Goal: Transaction & Acquisition: Purchase product/service

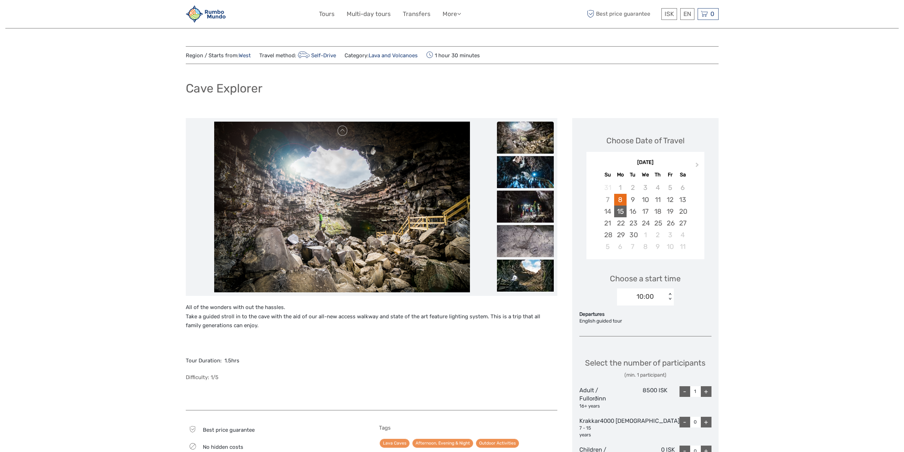
click at [627, 210] on div "15" at bounding box center [620, 211] width 12 height 12
click at [654, 291] on div "10:00 < >" at bounding box center [645, 296] width 57 height 17
click at [649, 333] on div "15:00" at bounding box center [646, 336] width 50 height 12
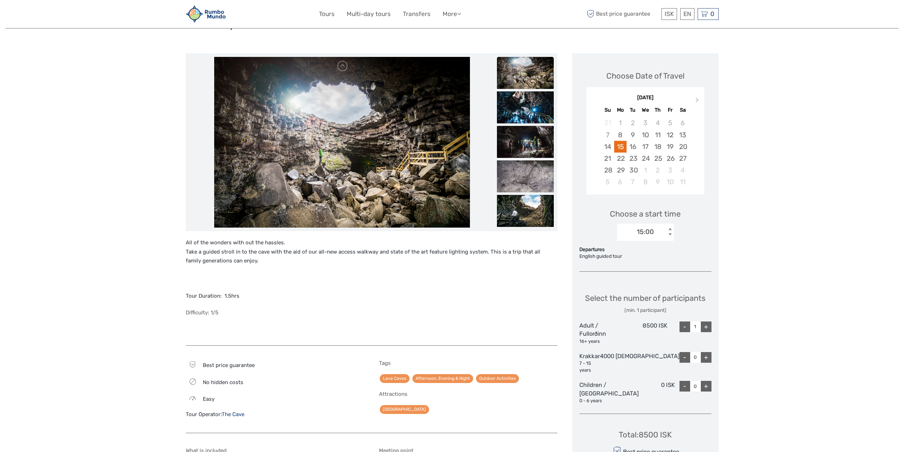
scroll to position [107, 0]
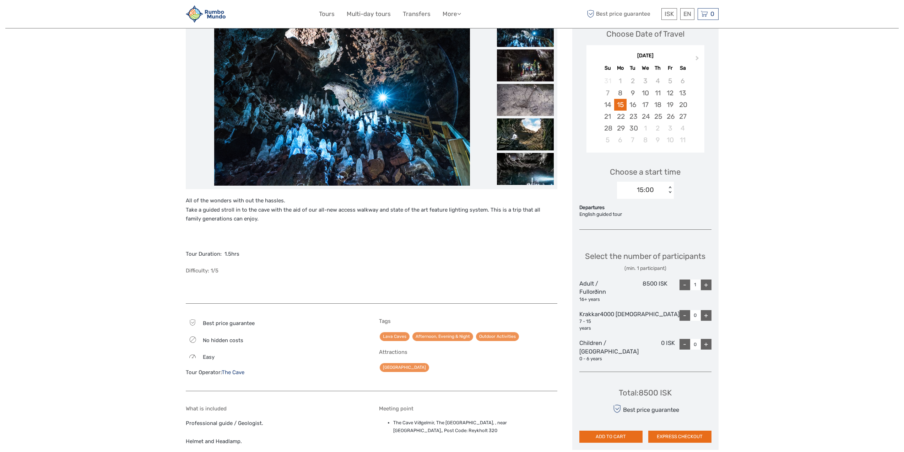
click at [707, 290] on div "+" at bounding box center [706, 284] width 11 height 11
type input "4"
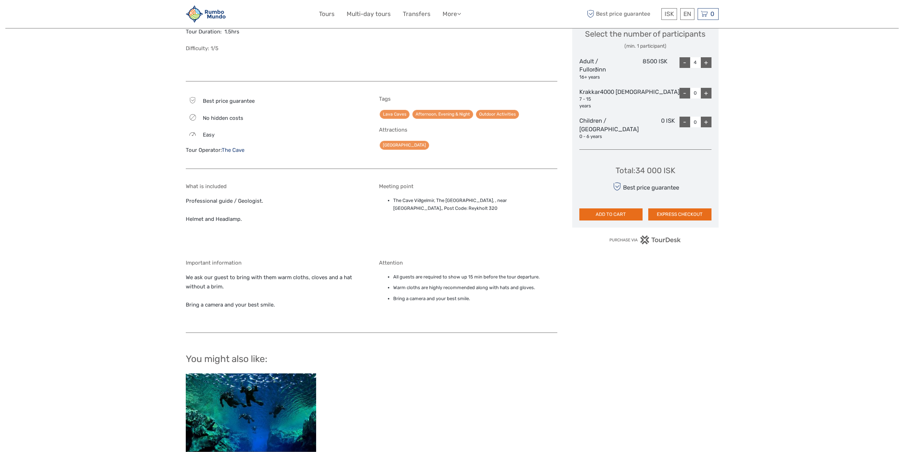
scroll to position [355, 0]
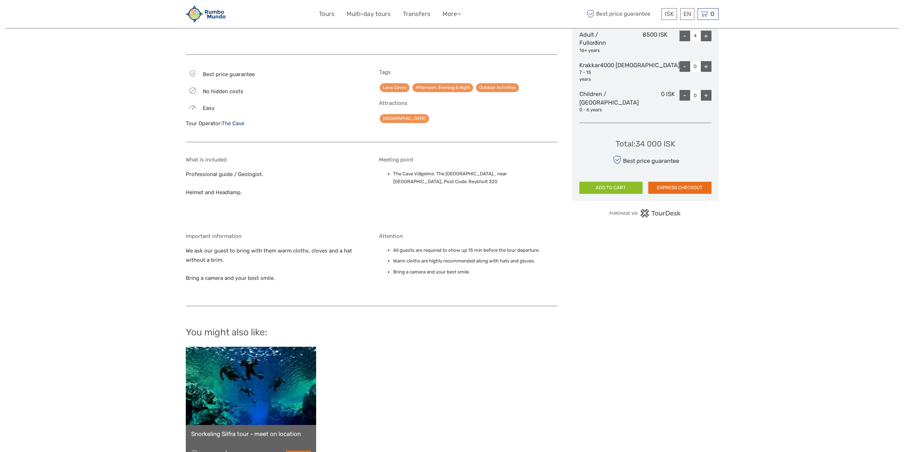
click at [618, 191] on button "ADD TO CART" at bounding box center [611, 188] width 63 height 12
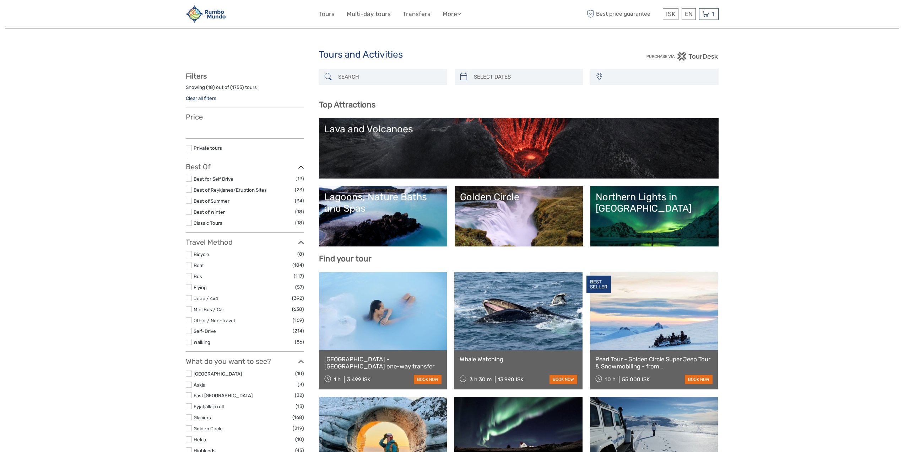
select select
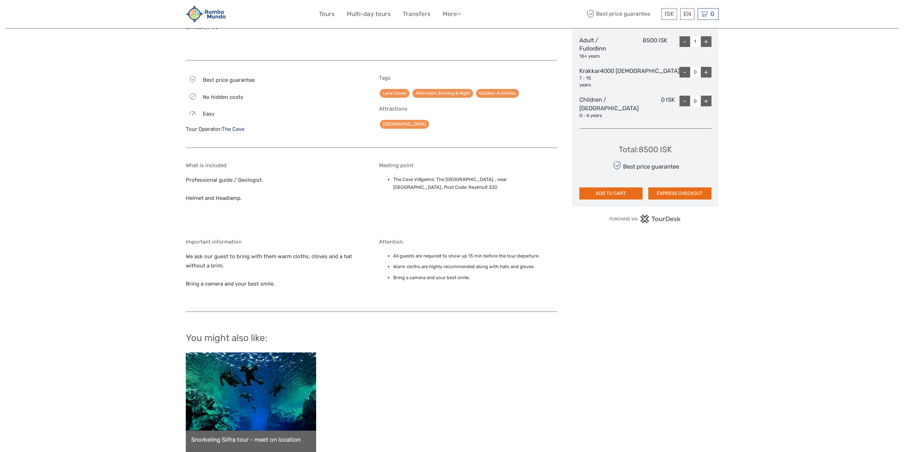
scroll to position [372, 0]
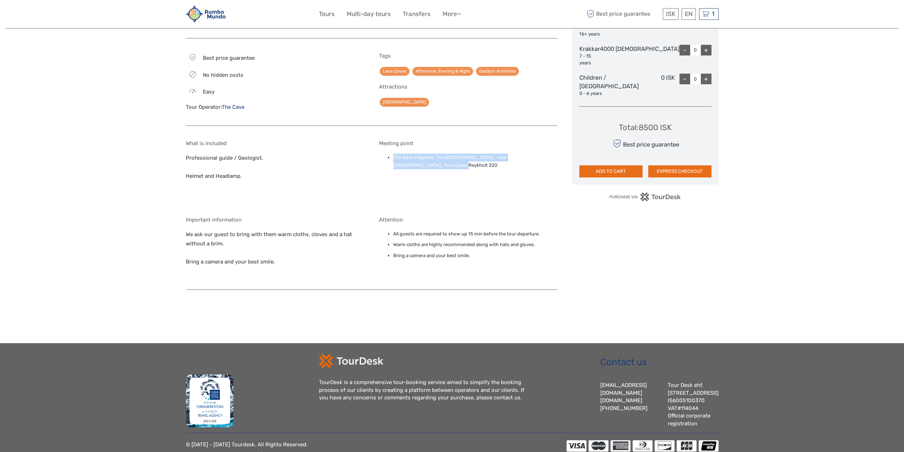
drag, startPoint x: 410, startPoint y: 162, endPoint x: 392, endPoint y: 158, distance: 18.5
click at [392, 158] on ul "The Cave Víðgelmir, The Cave Vídgelmir, , near Húsafell,, Post Code: Reykholt 3…" at bounding box center [468, 162] width 178 height 16
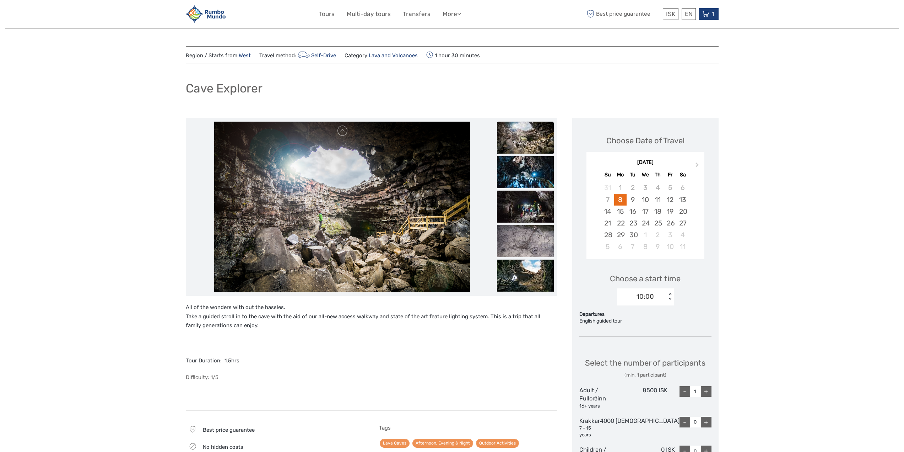
click at [706, 14] on icon at bounding box center [706, 14] width 7 height 9
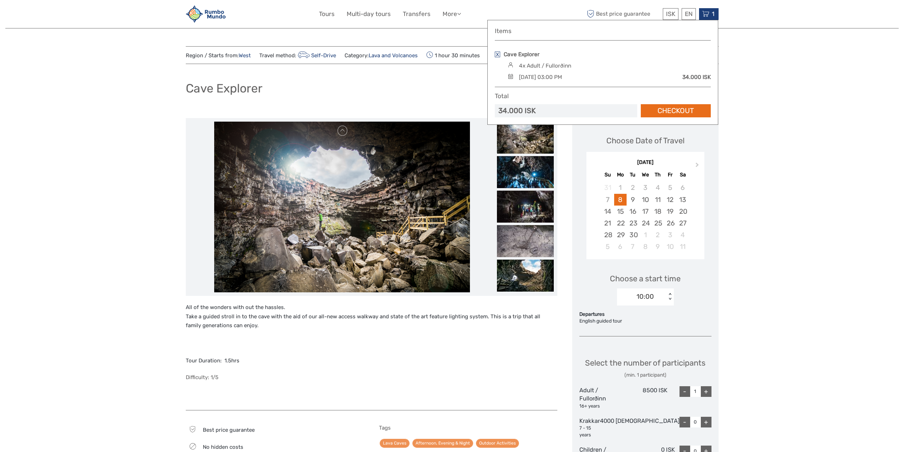
click at [497, 52] on link at bounding box center [497, 55] width 5 height 6
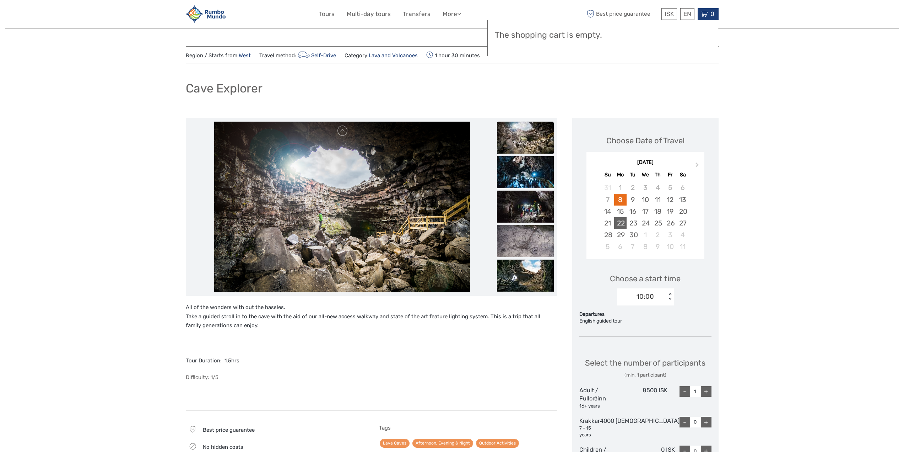
click at [627, 223] on div "22" at bounding box center [620, 223] width 12 height 12
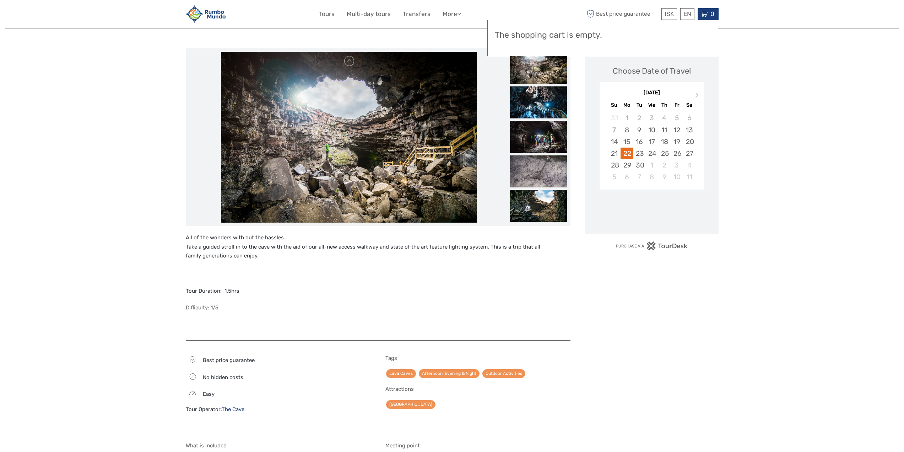
scroll to position [71, 0]
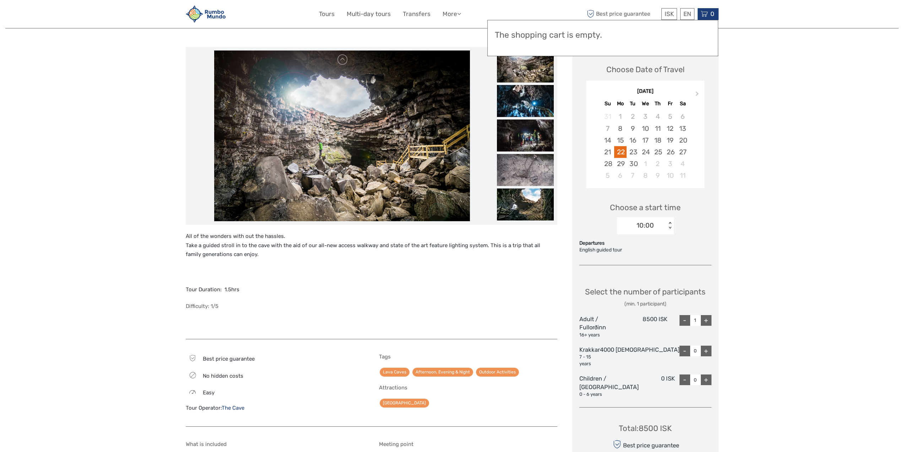
click at [654, 227] on div "10:00" at bounding box center [645, 225] width 17 height 9
click at [641, 281] on div "15:00" at bounding box center [646, 283] width 50 height 12
click at [710, 326] on div "+" at bounding box center [706, 320] width 11 height 11
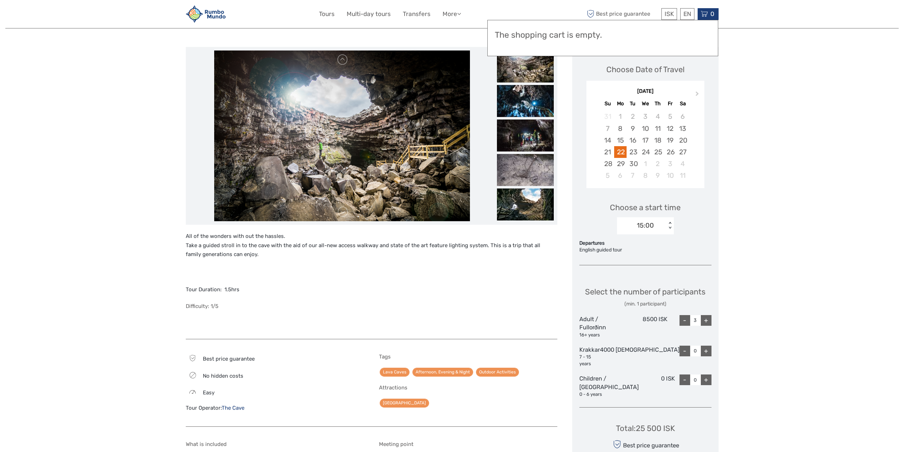
type input "4"
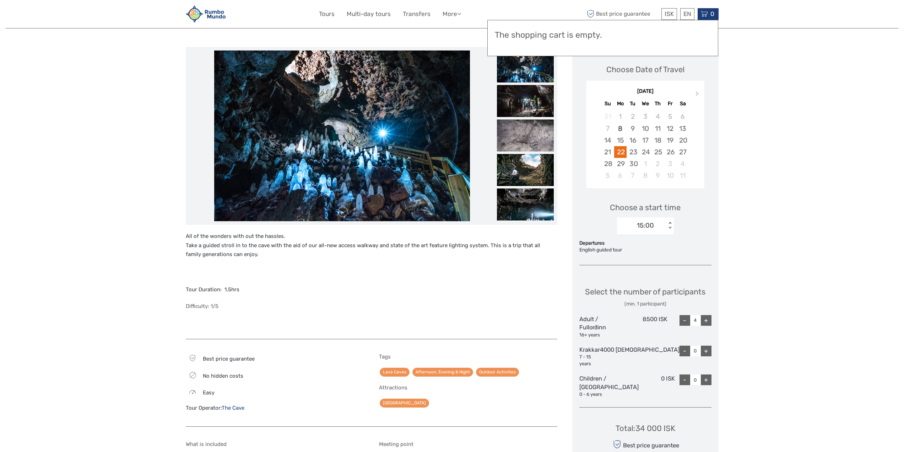
click at [747, 109] on div "Region / Starts from: West Travel method: Self-Drive Category: Lava and Volcano…" at bounding box center [452, 286] width 894 height 715
click at [627, 152] on div "22" at bounding box center [620, 152] width 12 height 12
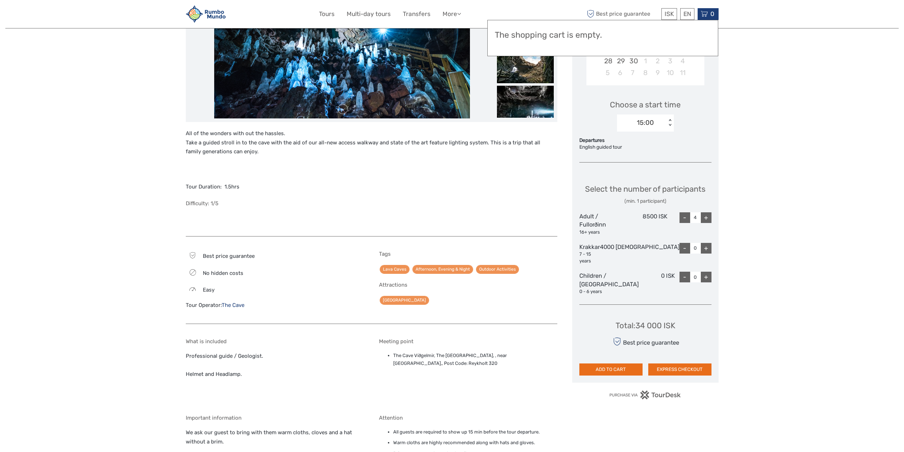
scroll to position [178, 0]
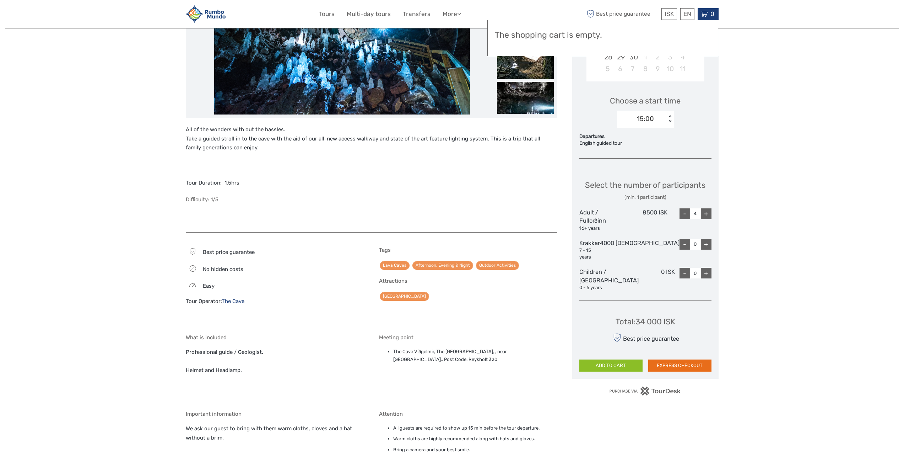
click at [636, 370] on button "ADD TO CART" at bounding box center [611, 365] width 63 height 12
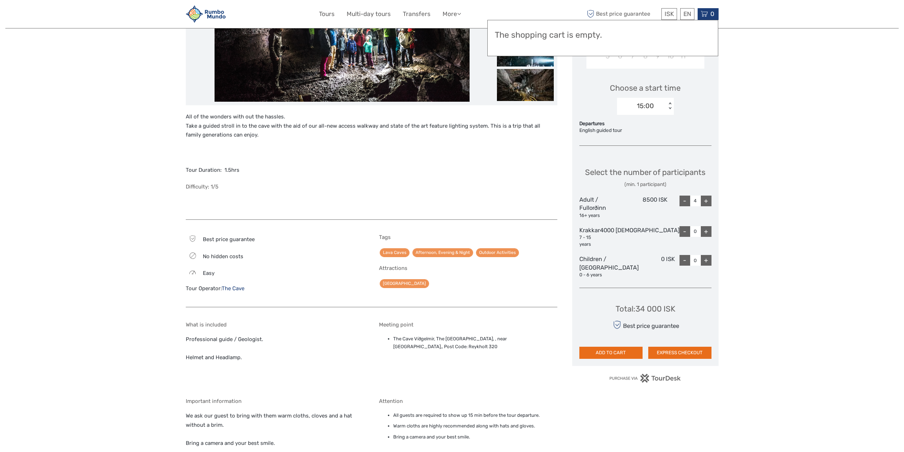
scroll to position [225, 0]
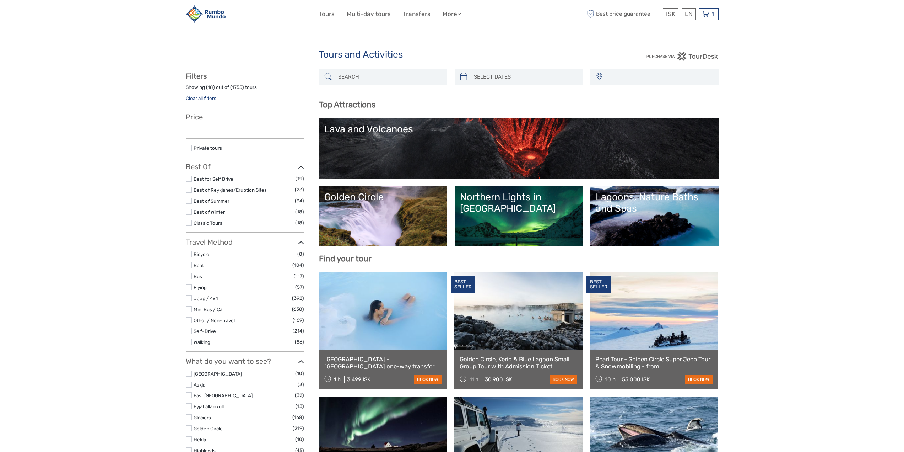
select select
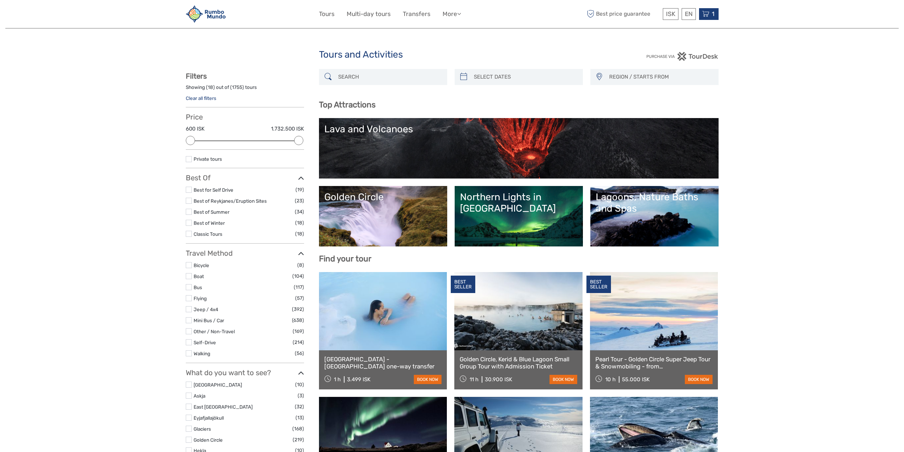
click at [710, 15] on div "1 Items Cave Explorer 4x Adult / Fullorðinn [DATE] 03:00 PM 34.000 [DEMOGRAPHIC…" at bounding box center [709, 14] width 20 height 12
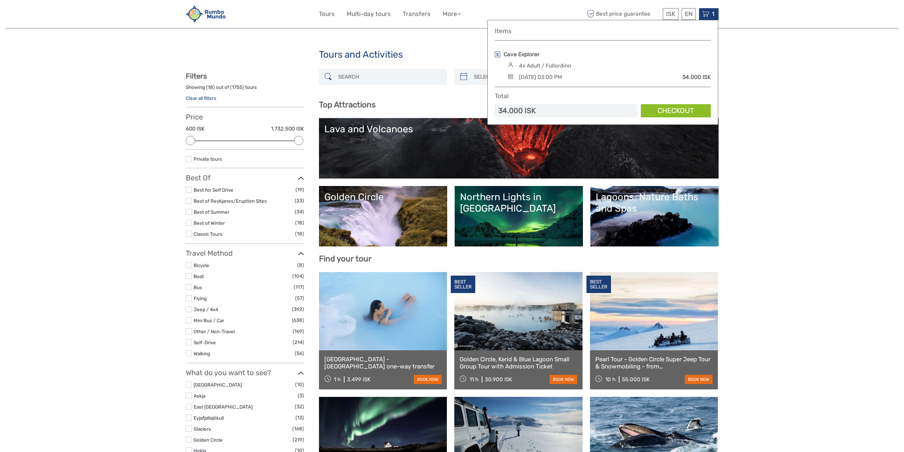
click at [681, 114] on link "Checkout" at bounding box center [676, 110] width 70 height 13
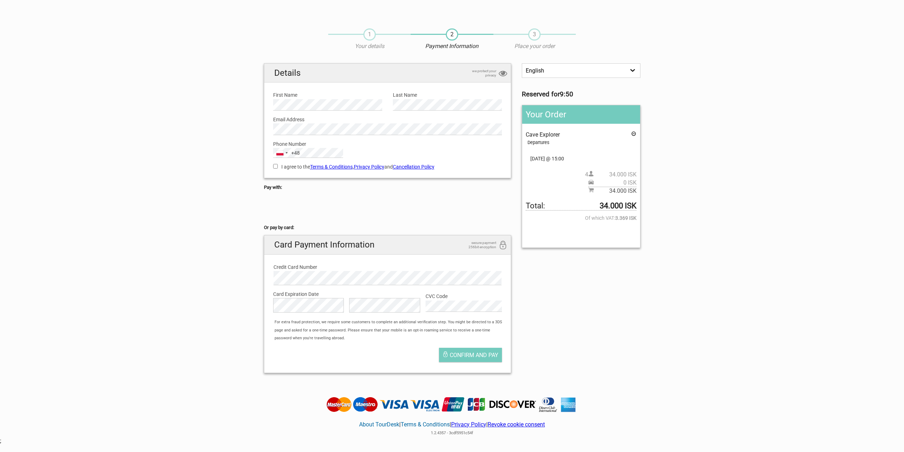
click at [275, 165] on input "I agree to the Terms & Conditions , Privacy Policy and Cancellation Policy" at bounding box center [275, 166] width 5 height 5
checkbox input "true"
click at [472, 361] on button "Confirm and pay" at bounding box center [470, 355] width 63 height 14
